Goal: Information Seeking & Learning: Stay updated

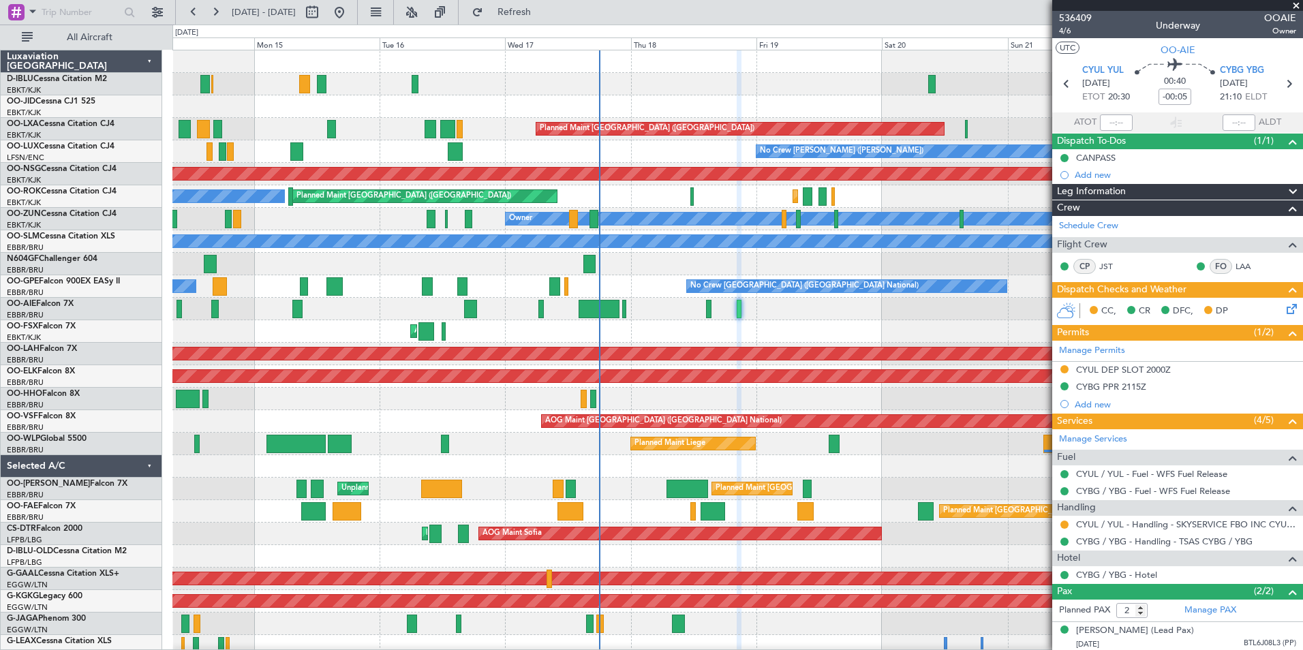
click at [682, 410] on div "Planned Maint Geneva (Cointrin)" at bounding box center [737, 399] width 1130 height 22
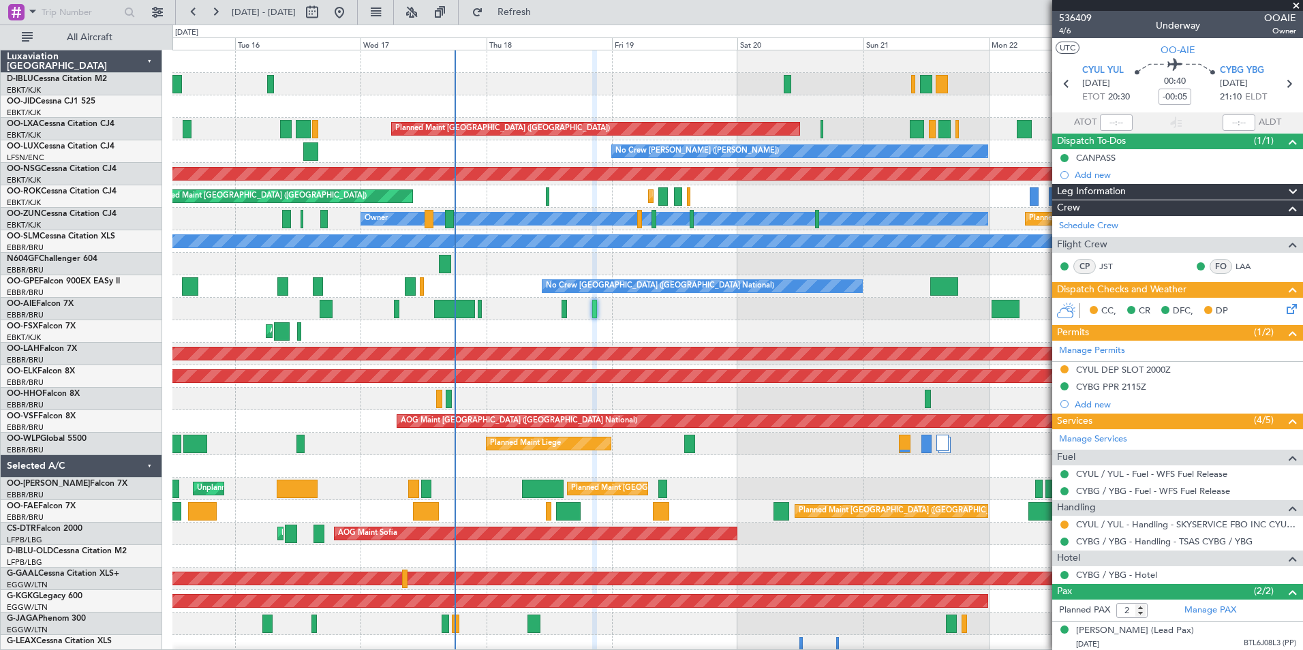
click at [526, 301] on div "A/C Unavailable [GEOGRAPHIC_DATA] ([GEOGRAPHIC_DATA] National) Planned Maint [G…" at bounding box center [737, 500] width 1130 height 900
click at [65, 386] on div "A/C Unavailable [GEOGRAPHIC_DATA] ([GEOGRAPHIC_DATA] National) Planned Maint [G…" at bounding box center [651, 338] width 1303 height 626
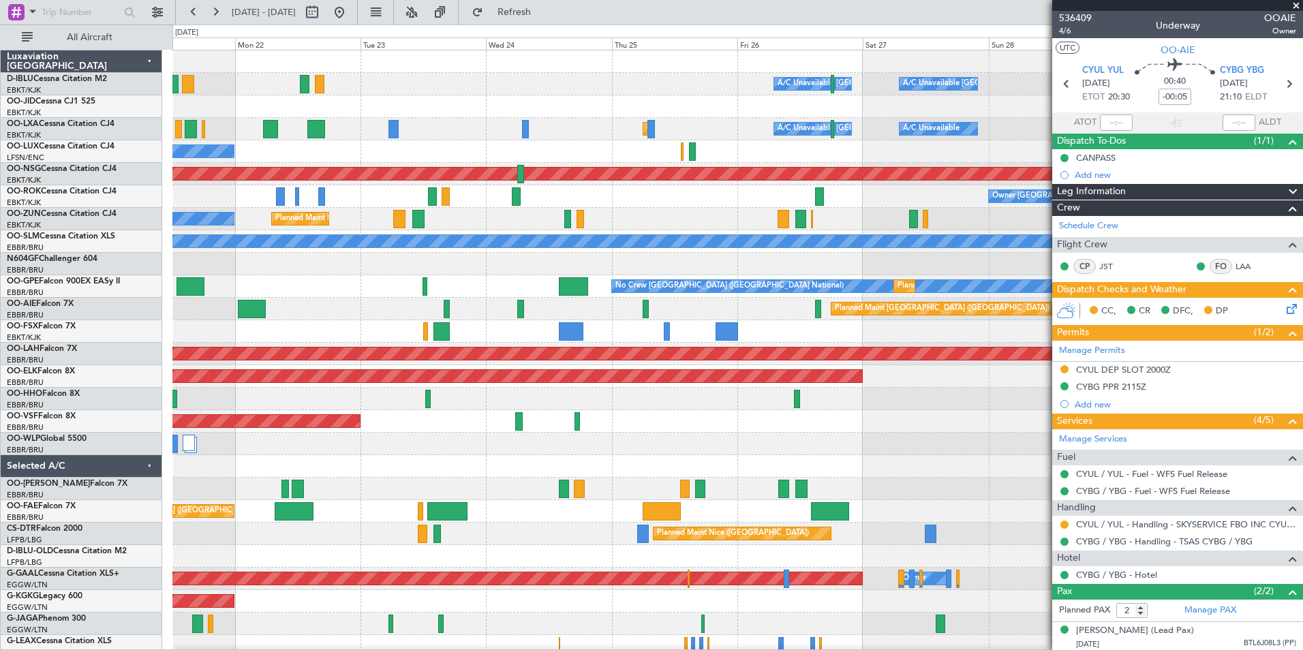
click at [332, 367] on div "A/C Unavailable [GEOGRAPHIC_DATA] ([GEOGRAPHIC_DATA] National) A/C Unavailable …" at bounding box center [737, 500] width 1130 height 900
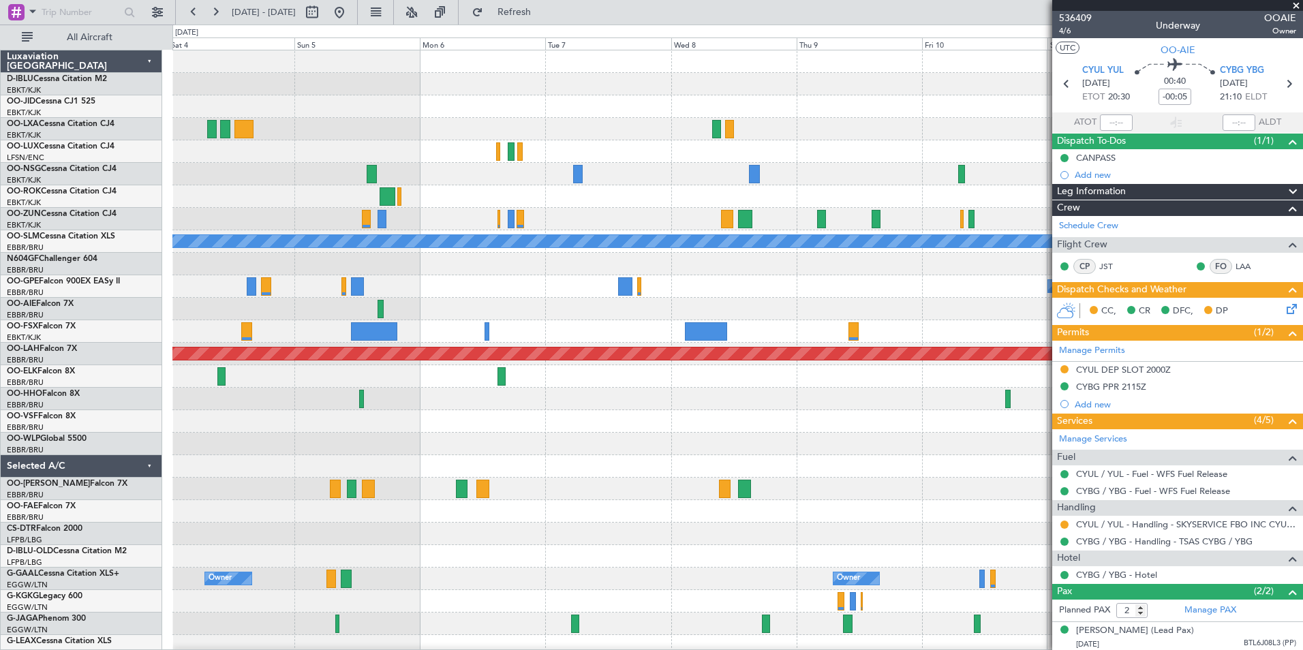
click at [483, 309] on div "Owner [GEOGRAPHIC_DATA]-[GEOGRAPHIC_DATA] A/C Unavailable [GEOGRAPHIC_DATA] No …" at bounding box center [737, 477] width 1130 height 855
click at [350, 14] on button at bounding box center [340, 12] width 22 height 22
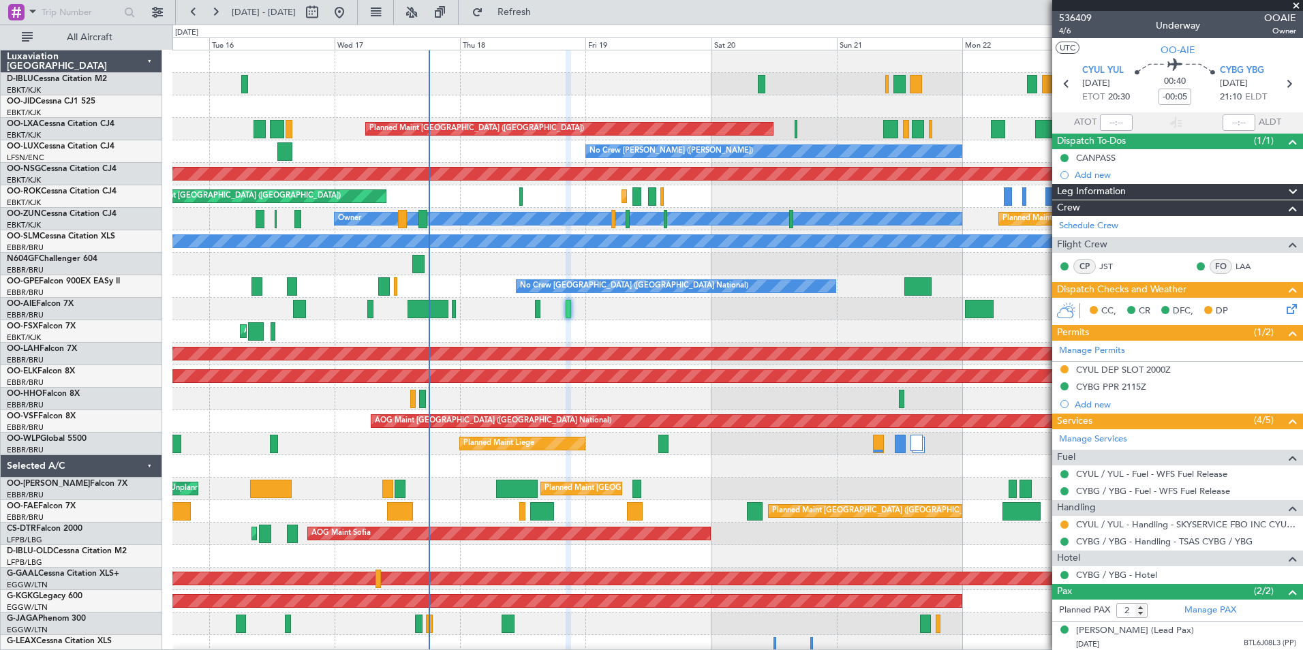
click at [624, 481] on div "A/C Unavailable [GEOGRAPHIC_DATA] ([GEOGRAPHIC_DATA] National) Planned Maint [G…" at bounding box center [737, 500] width 1130 height 900
click at [541, 517] on div "A/C Unavailable [GEOGRAPHIC_DATA] ([GEOGRAPHIC_DATA] National) Planned Maint [G…" at bounding box center [737, 500] width 1130 height 900
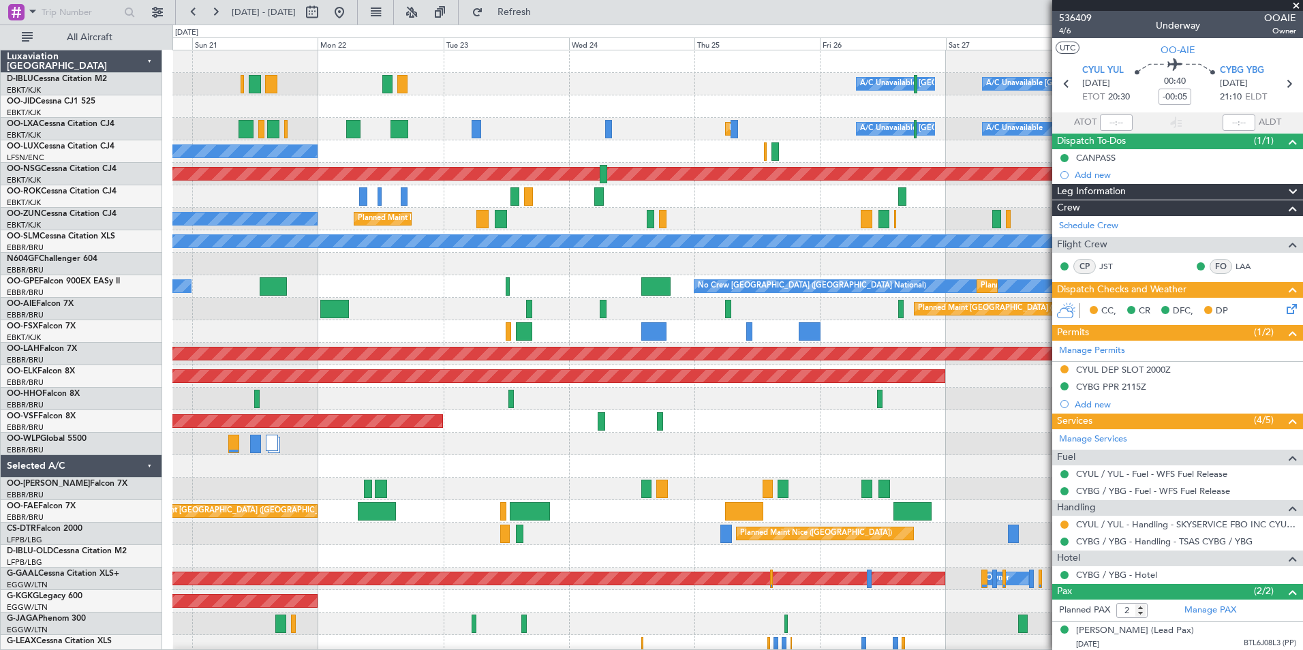
click at [591, 505] on div "A/C Unavailable [GEOGRAPHIC_DATA] ([GEOGRAPHIC_DATA] National) A/C Unavailable …" at bounding box center [737, 500] width 1130 height 900
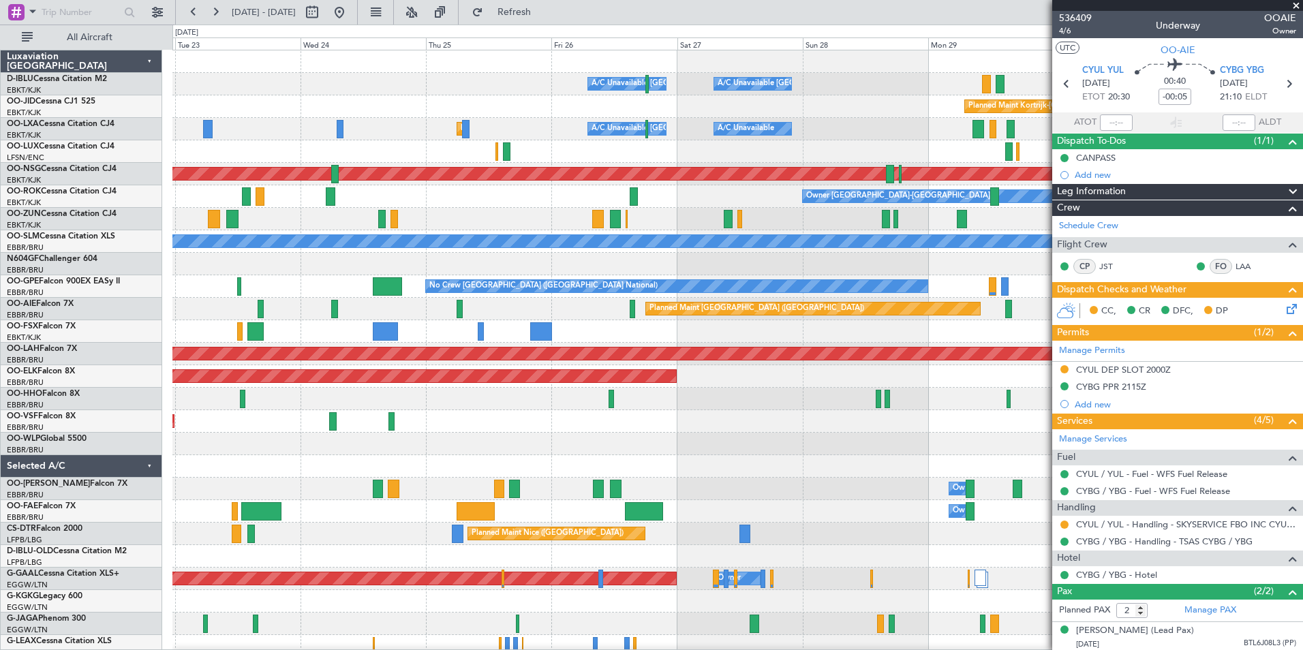
click at [412, 475] on div "A/C Unavailable [GEOGRAPHIC_DATA] ([GEOGRAPHIC_DATA] National) A/C Unavailable …" at bounding box center [737, 477] width 1130 height 855
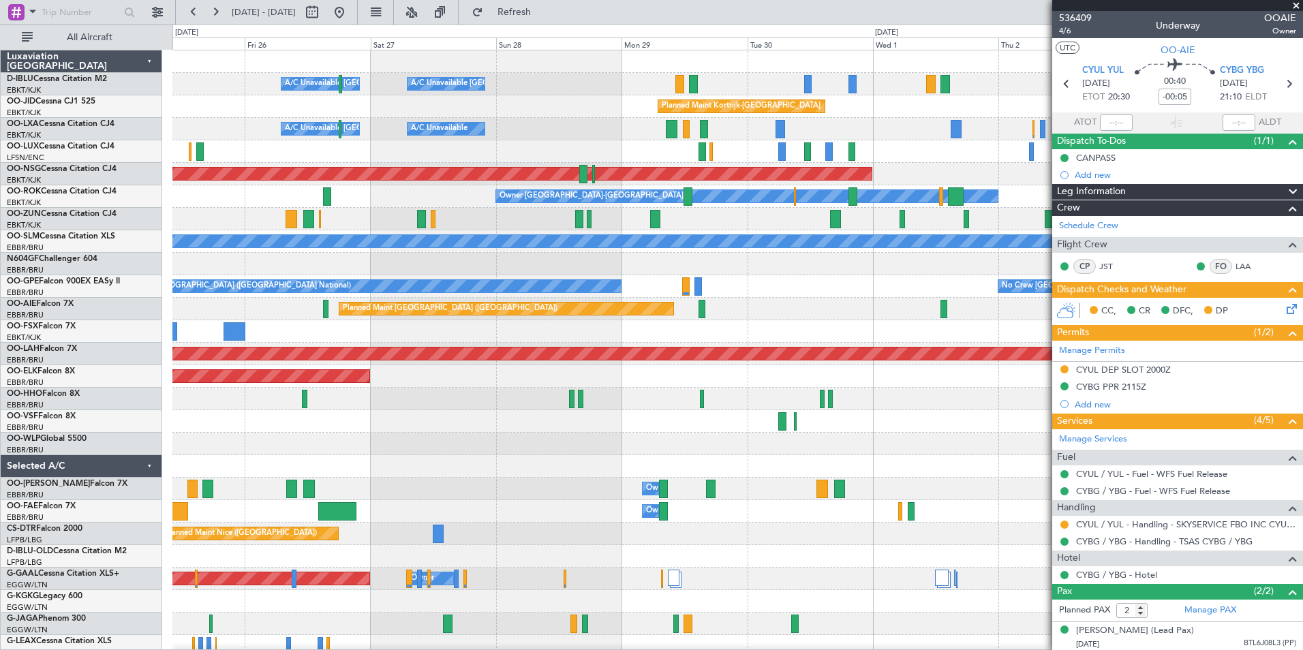
click at [620, 448] on div at bounding box center [737, 444] width 1130 height 22
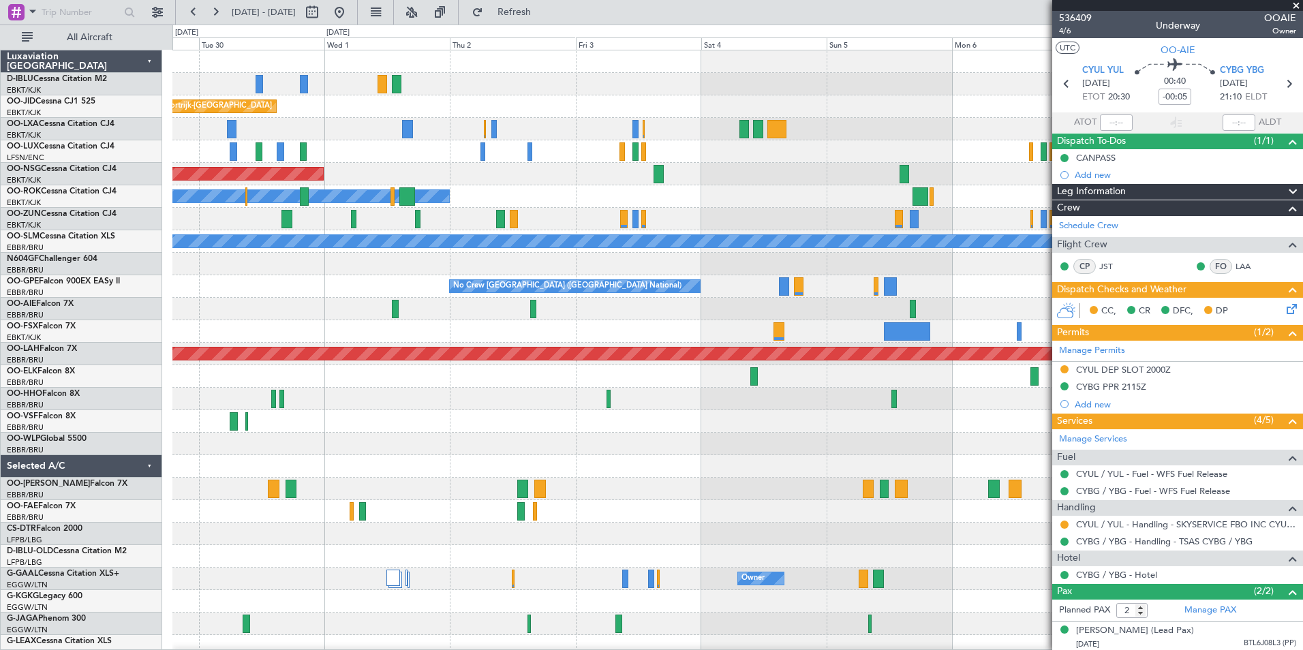
click at [378, 461] on div "A/C Unavailable [GEOGRAPHIC_DATA]-[GEOGRAPHIC_DATA] Planned Maint [GEOGRAPHIC_D…" at bounding box center [737, 477] width 1130 height 855
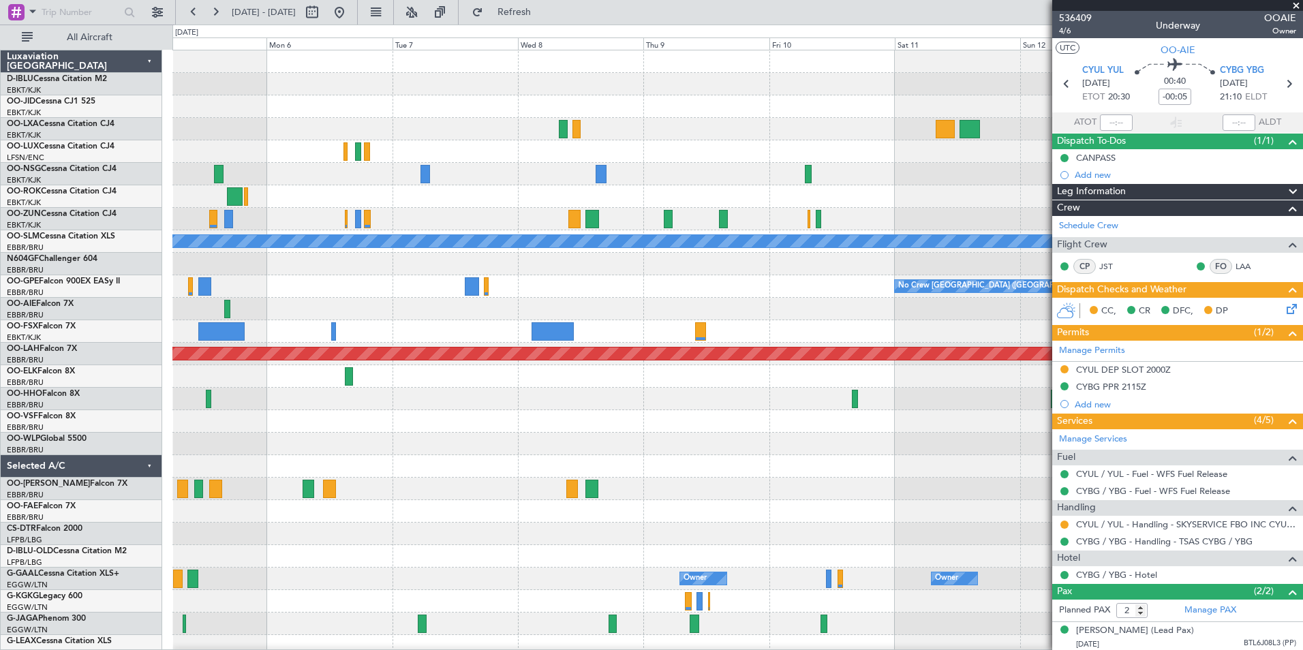
click at [219, 470] on div "A/C Unavailable [GEOGRAPHIC_DATA] No Crew [GEOGRAPHIC_DATA] (Brussels National)…" at bounding box center [737, 477] width 1130 height 855
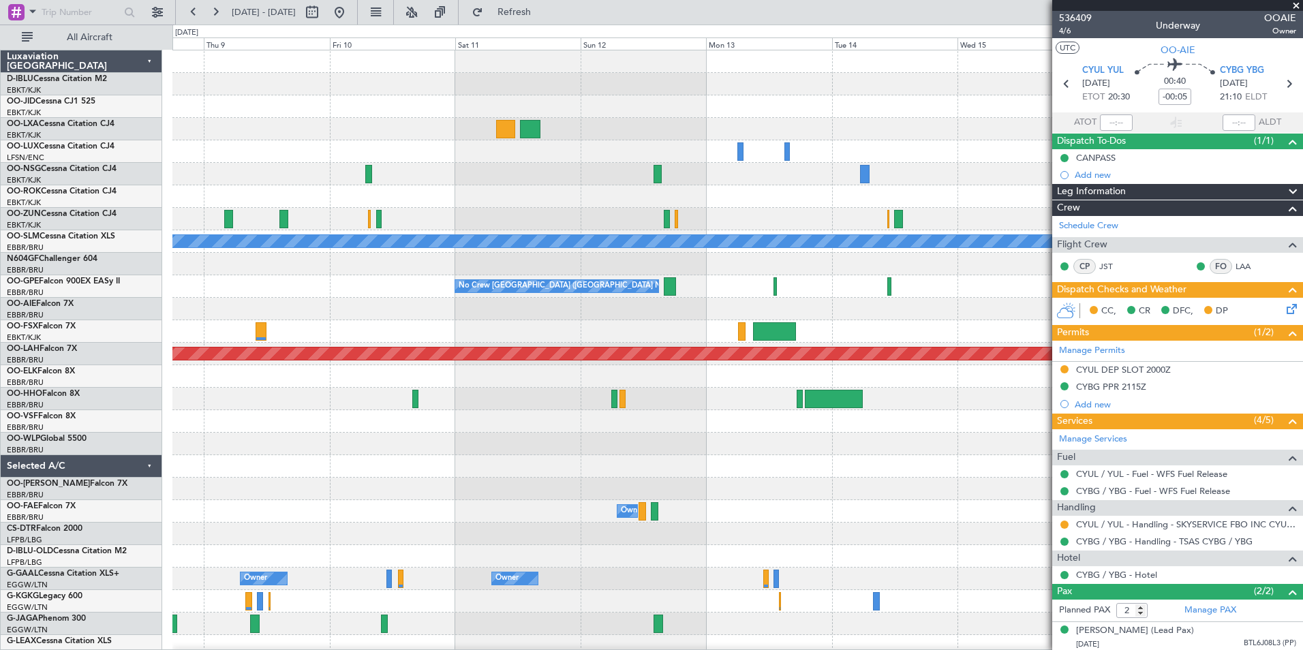
click at [172, 478] on div "A/C Unavailable [GEOGRAPHIC_DATA] No Crew [GEOGRAPHIC_DATA] (Brussels National)…" at bounding box center [651, 338] width 1303 height 626
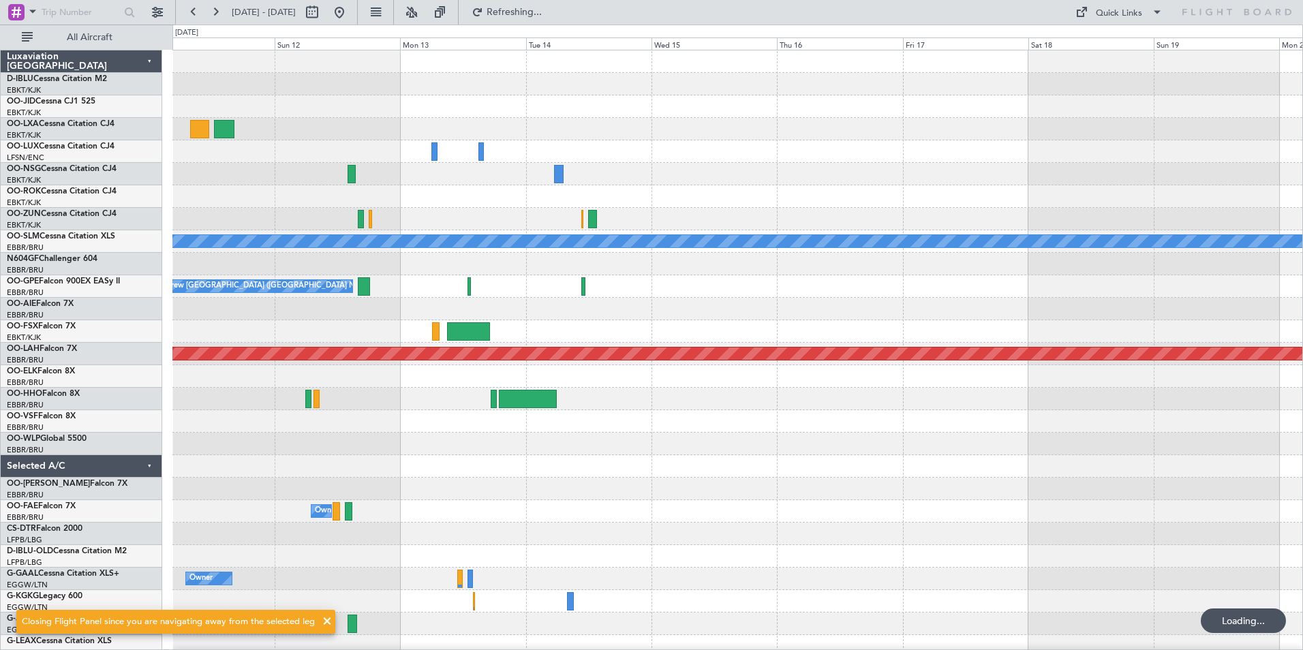
click at [393, 451] on div "A/C Unavailable [GEOGRAPHIC_DATA] No Crew [GEOGRAPHIC_DATA] (Brussels National)…" at bounding box center [737, 477] width 1130 height 855
